Goal: Task Accomplishment & Management: Manage account settings

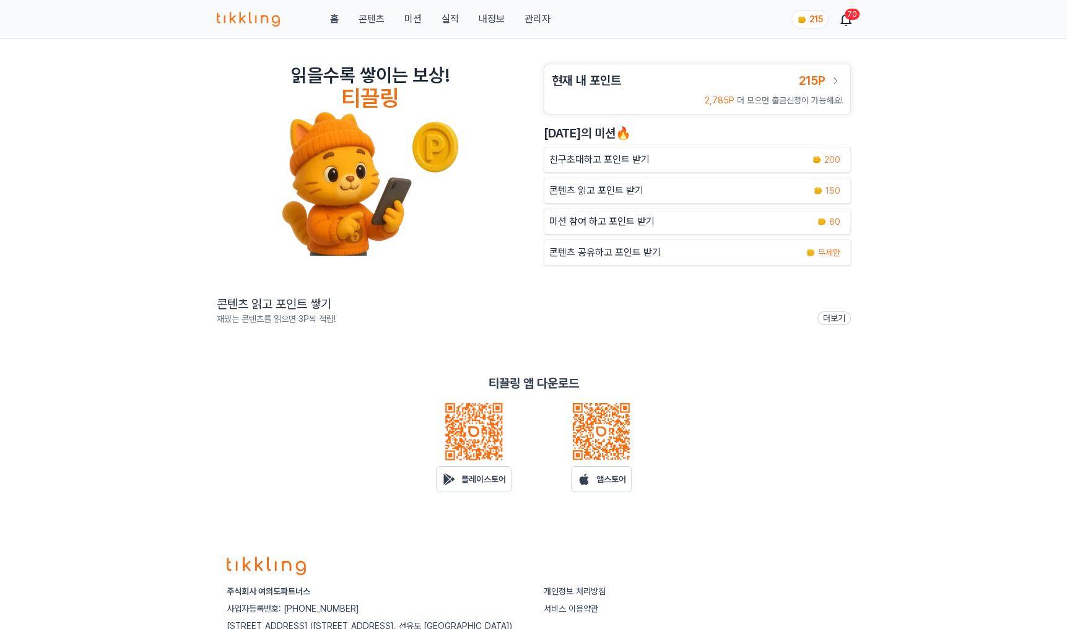
click at [533, 19] on link "관리자" at bounding box center [537, 19] width 26 height 15
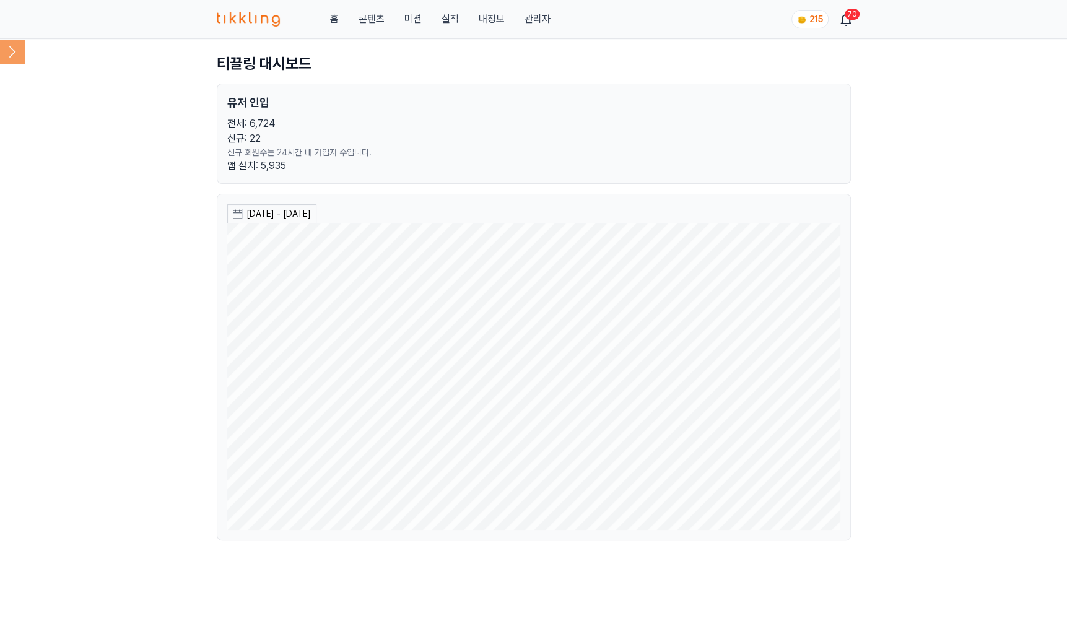
click at [4, 56] on icon at bounding box center [12, 51] width 25 height 25
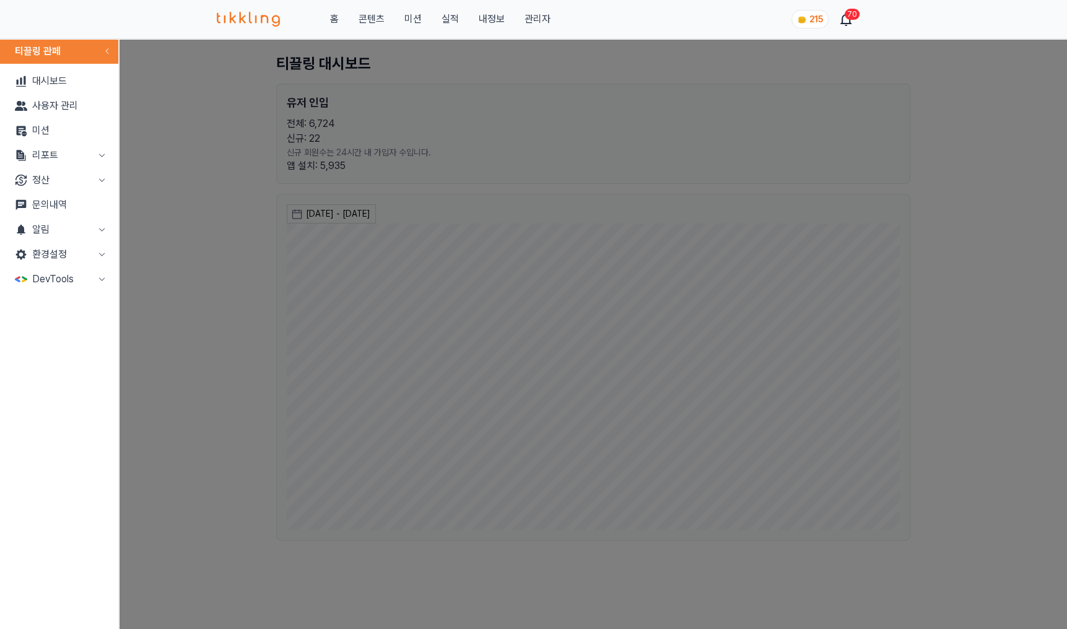
click at [73, 174] on button "정산" at bounding box center [59, 180] width 108 height 25
click at [74, 204] on link "출금신청" at bounding box center [59, 205] width 108 height 25
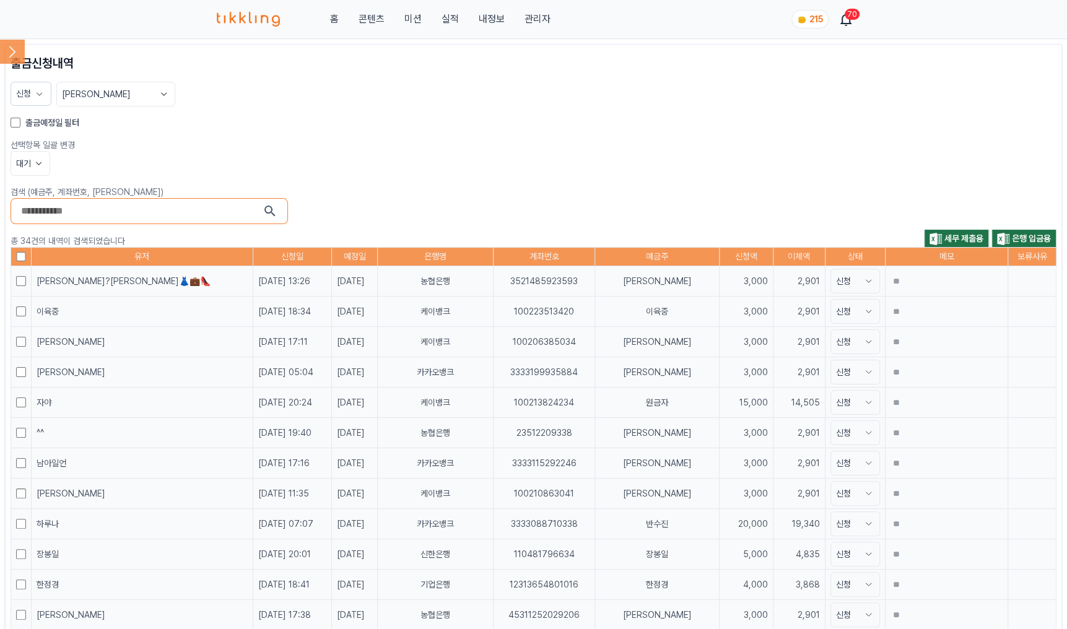
click at [32, 123] on label "출금예정일 필터" at bounding box center [52, 122] width 54 height 12
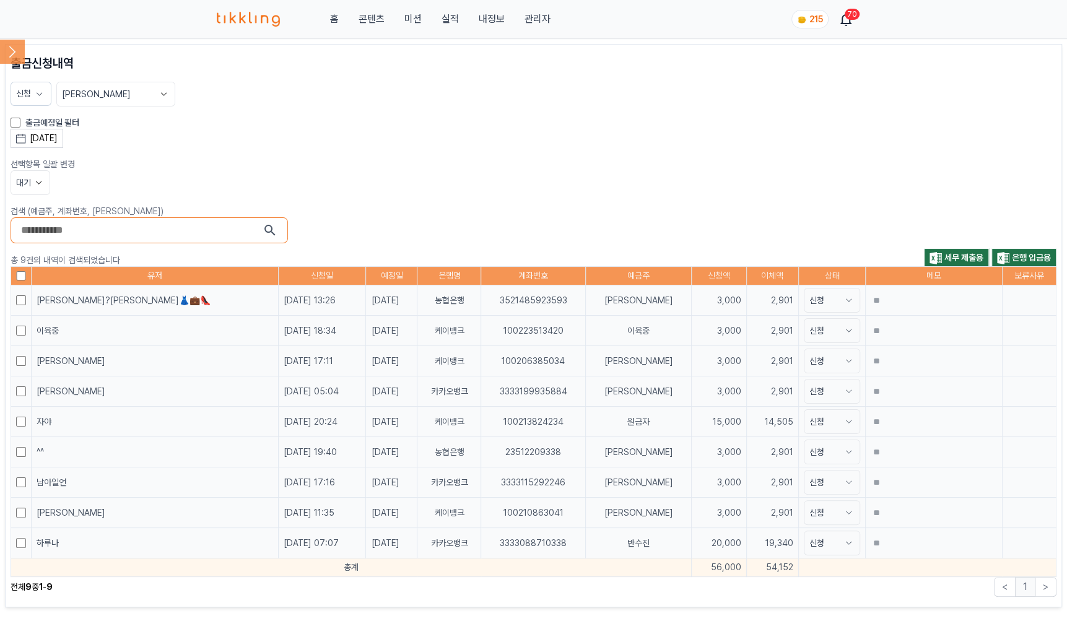
click at [58, 133] on div "[DATE]" at bounding box center [44, 138] width 28 height 13
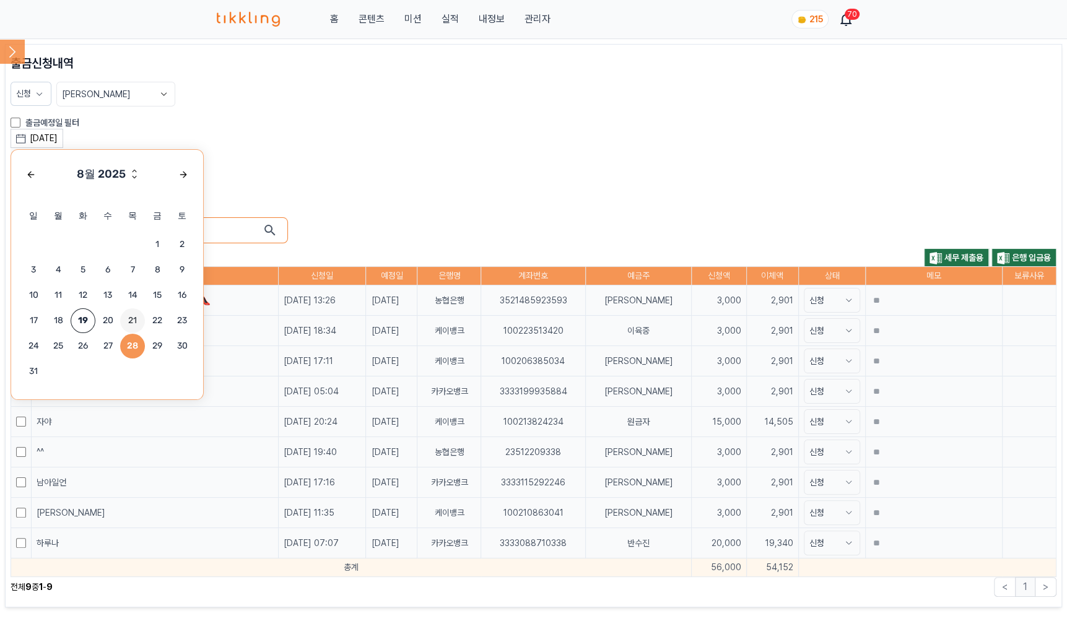
click at [137, 318] on span "21" at bounding box center [132, 320] width 25 height 25
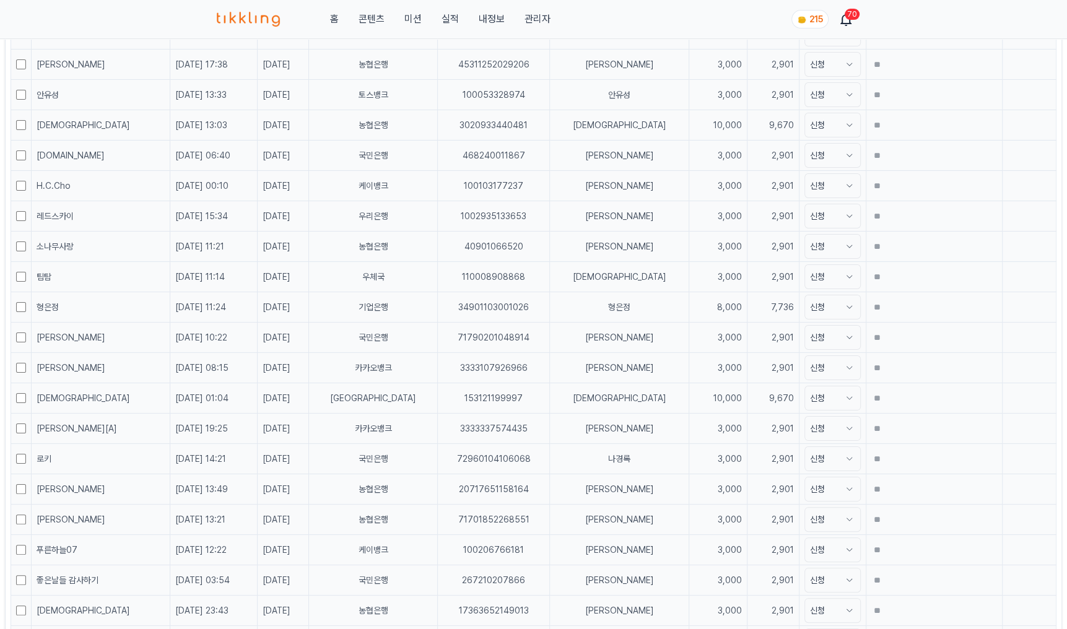
scroll to position [563, 0]
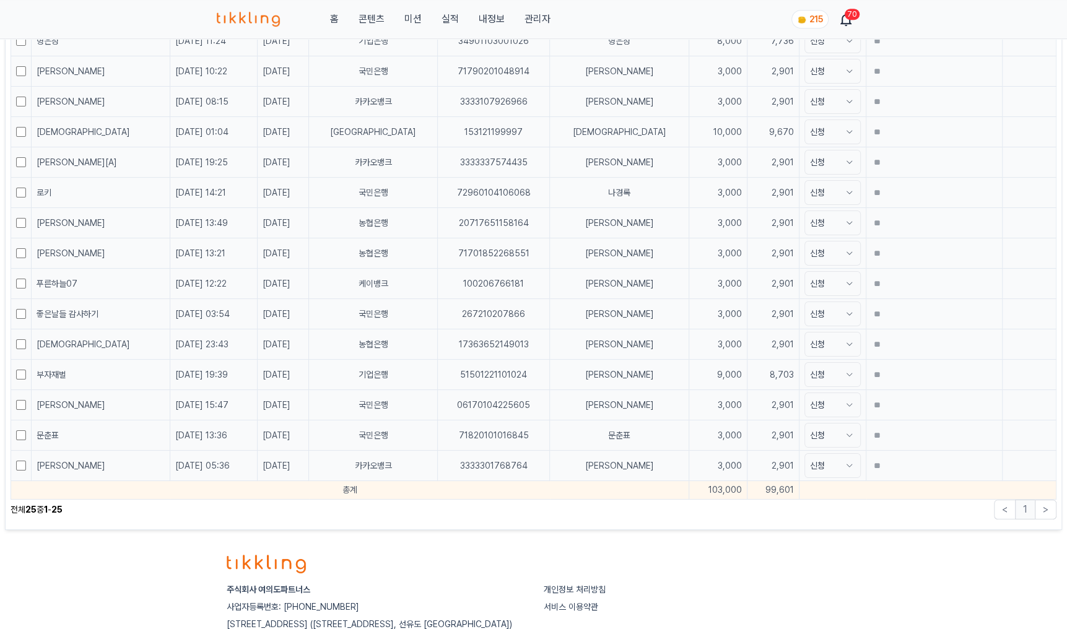
drag, startPoint x: 693, startPoint y: 490, endPoint x: 340, endPoint y: 106, distance: 521.8
click at [747, 493] on td "99,601" at bounding box center [773, 490] width 52 height 19
copy td "99,601"
